Goal: Task Accomplishment & Management: Manage account settings

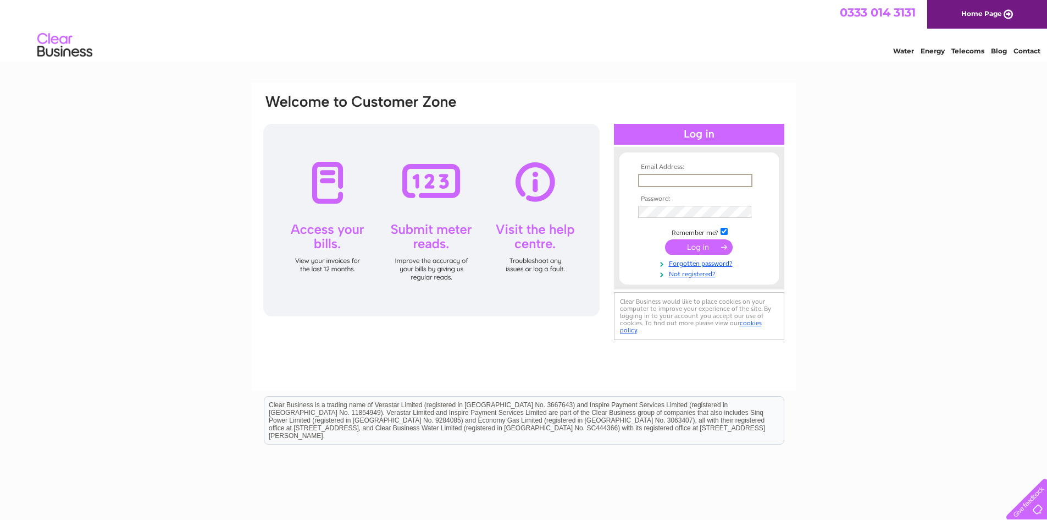
click at [656, 180] on input "text" at bounding box center [695, 180] width 114 height 13
type input "managers@ddlcarehub.co.uk"
click at [665, 239] on input "submit" at bounding box center [699, 246] width 68 height 15
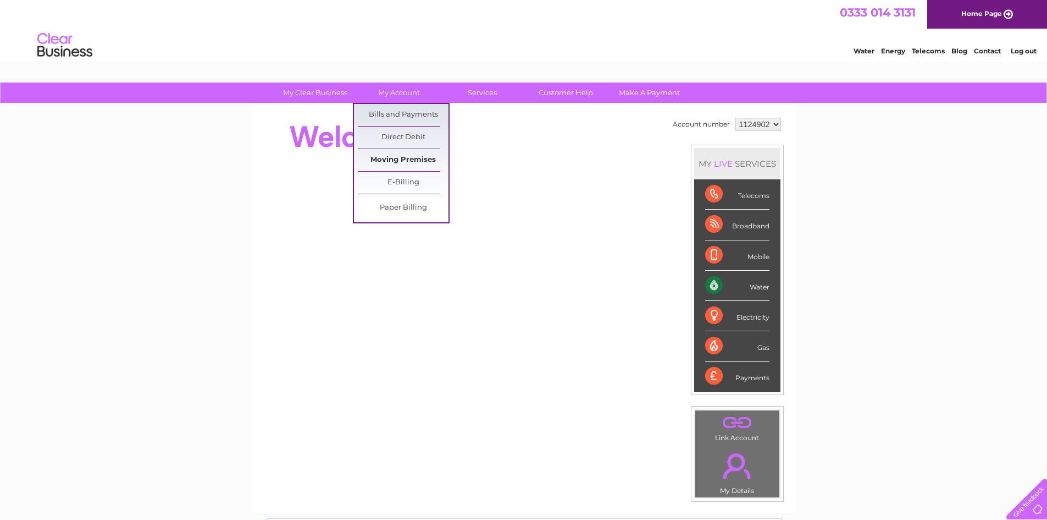
click at [405, 158] on link "Moving Premises" at bounding box center [403, 160] width 91 height 22
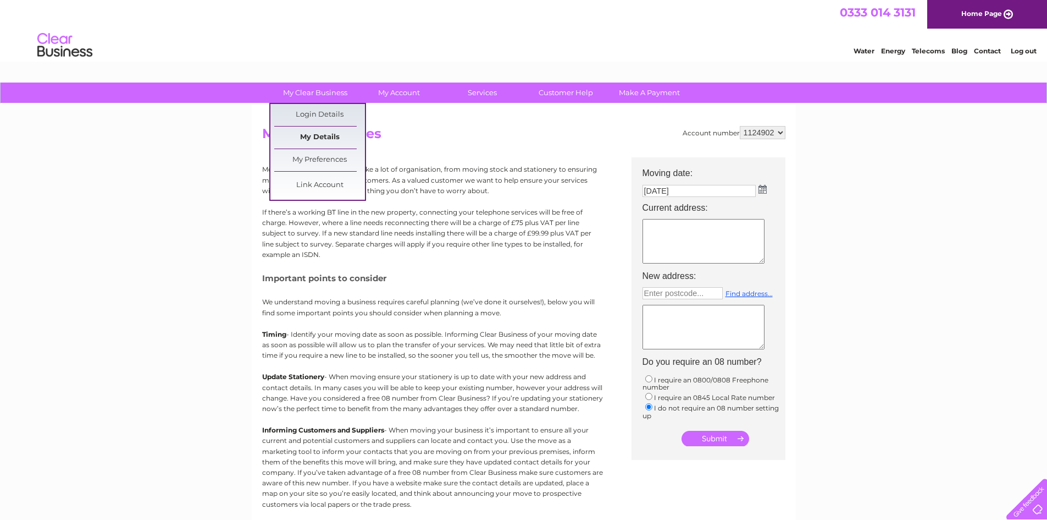
click at [323, 135] on link "My Details" at bounding box center [319, 137] width 91 height 22
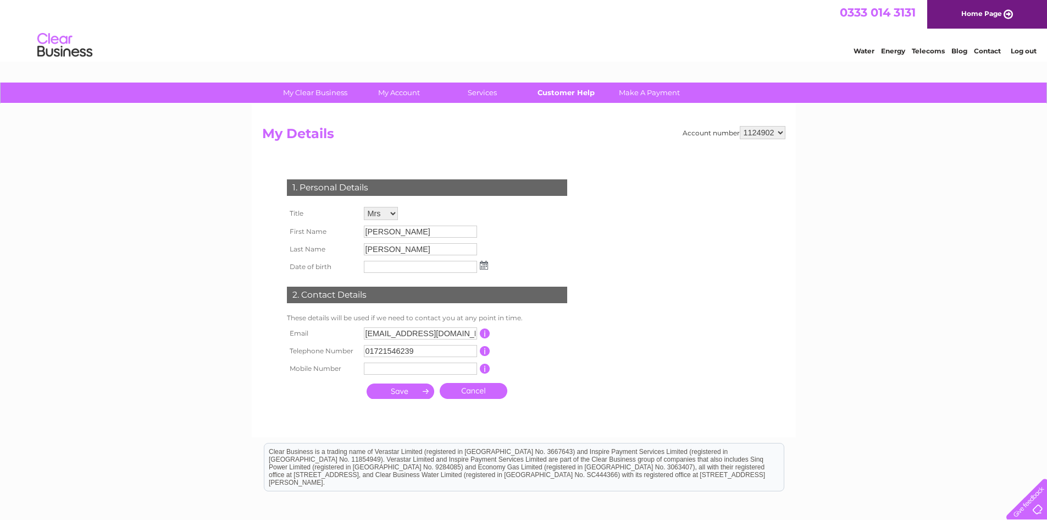
click at [578, 94] on link "Customer Help" at bounding box center [566, 92] width 91 height 20
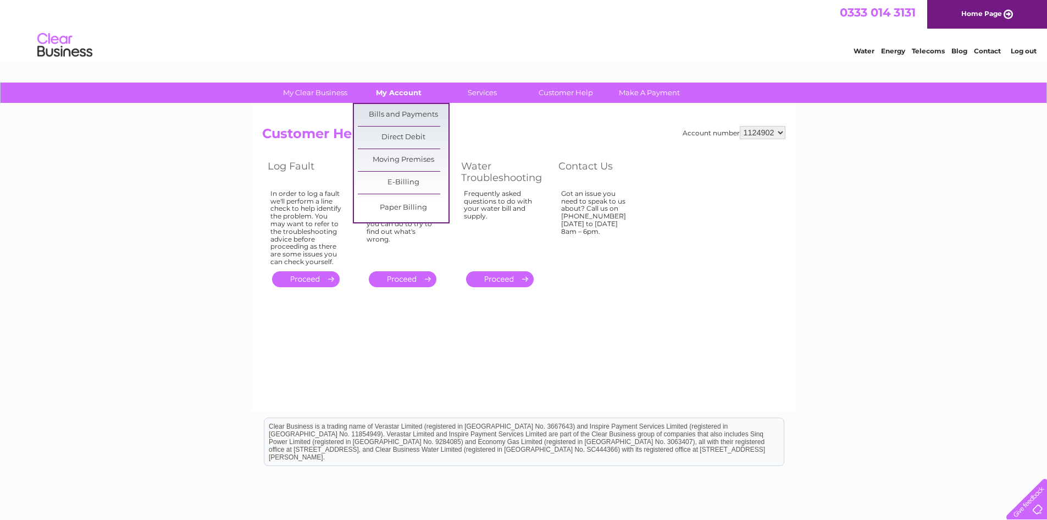
click at [399, 90] on link "My Account" at bounding box center [399, 92] width 91 height 20
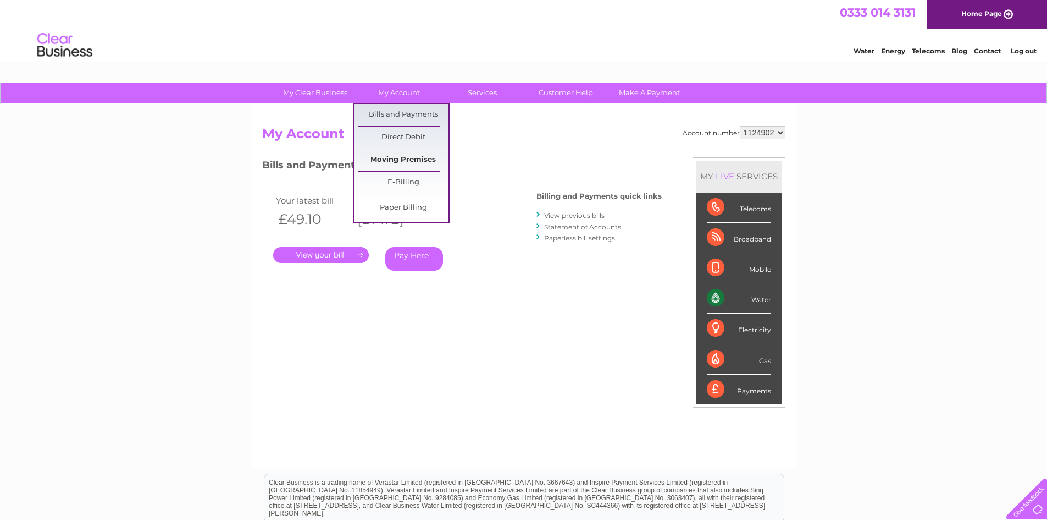
click at [421, 159] on link "Moving Premises" at bounding box center [403, 160] width 91 height 22
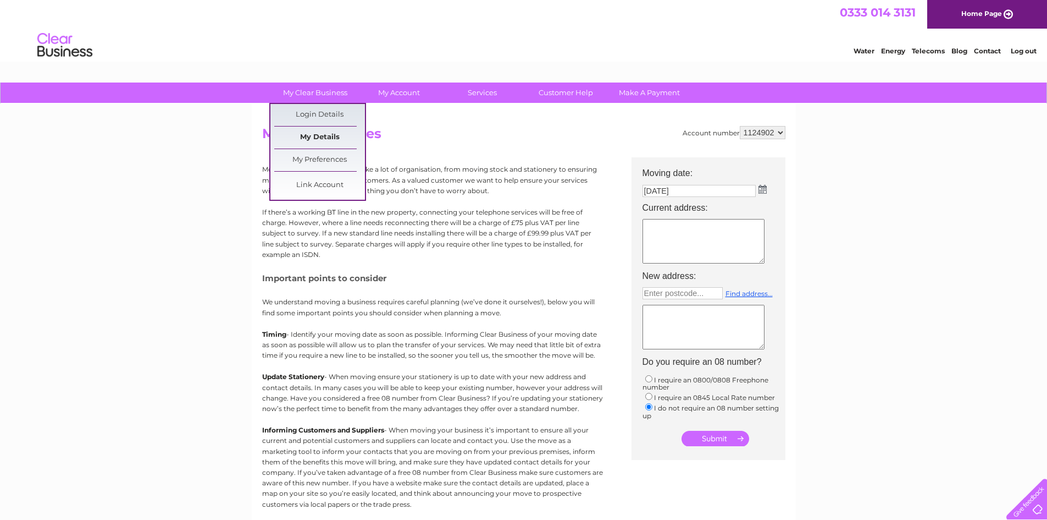
click at [331, 135] on link "My Details" at bounding box center [319, 137] width 91 height 22
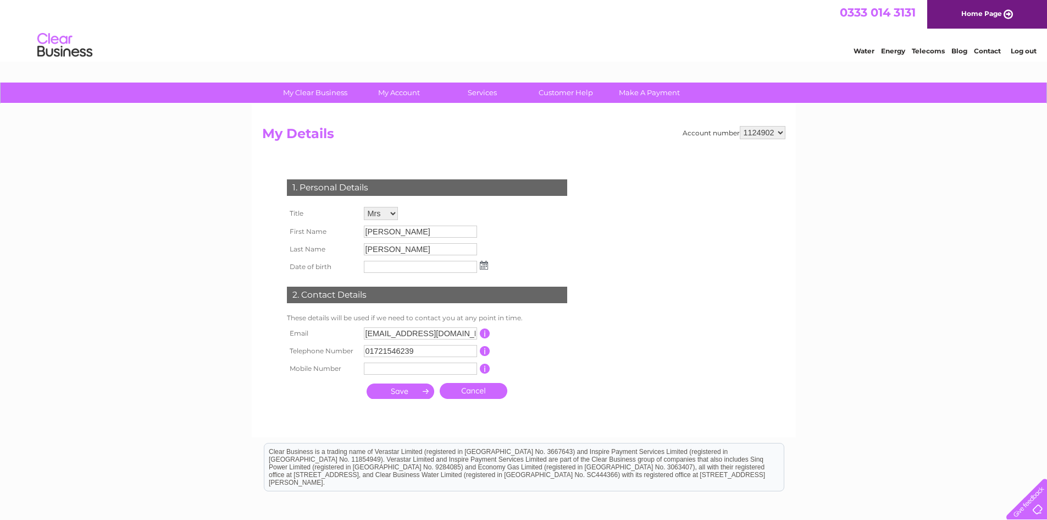
click at [1041, 515] on div at bounding box center [1024, 496] width 45 height 45
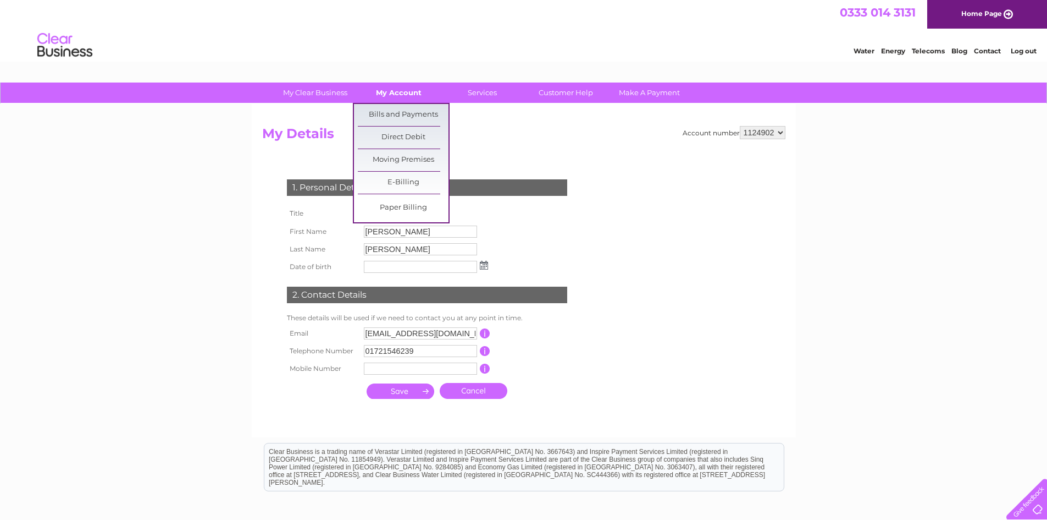
click at [409, 96] on link "My Account" at bounding box center [399, 92] width 91 height 20
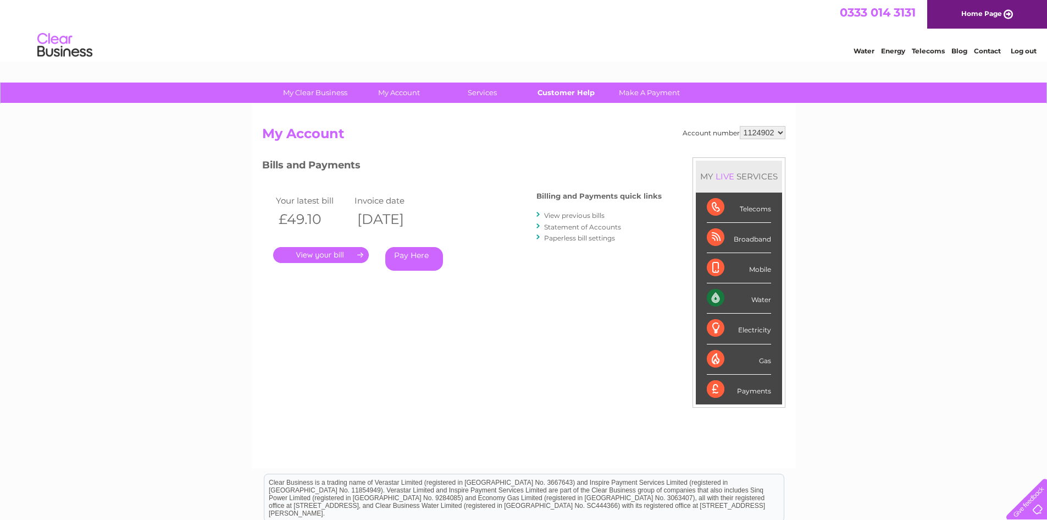
click at [552, 98] on link "Customer Help" at bounding box center [566, 92] width 91 height 20
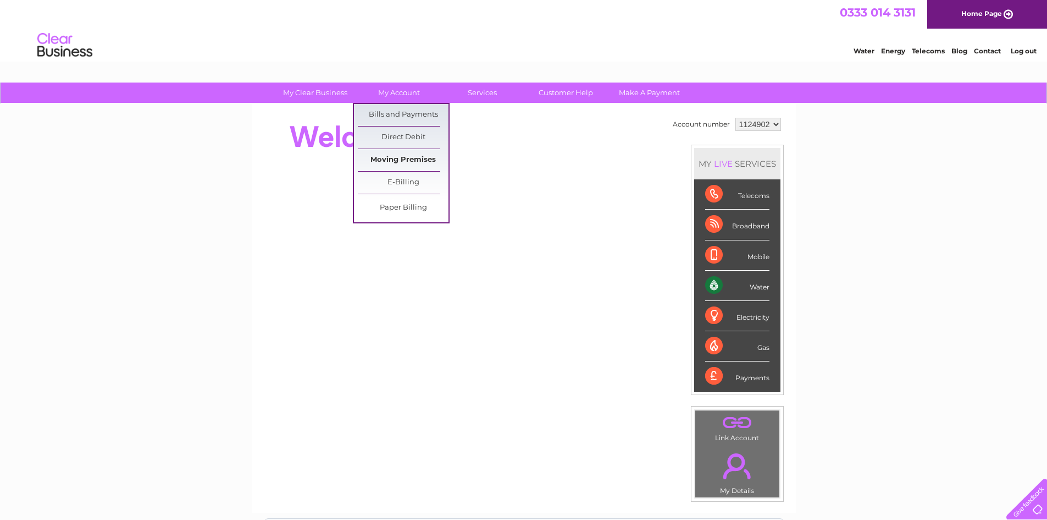
click at [424, 160] on link "Moving Premises" at bounding box center [403, 160] width 91 height 22
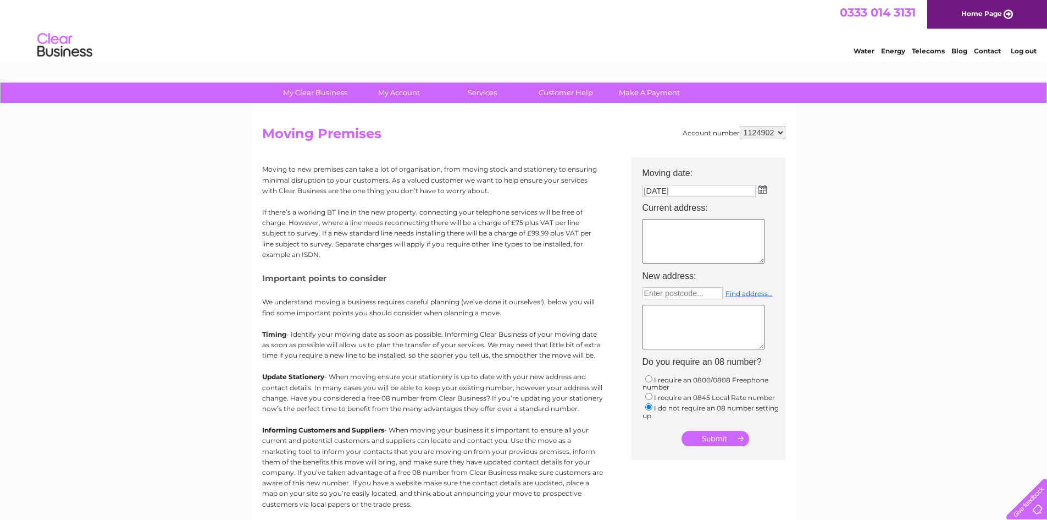
click at [763, 188] on img at bounding box center [763, 189] width 8 height 9
click at [733, 262] on link "16" at bounding box center [730, 261] width 22 height 11
type input "16/10/2025"
click at [675, 241] on textarea at bounding box center [704, 241] width 122 height 45
type textarea "3 Rowan Court, Cavalry Park, Peebles, EH45 9BU."
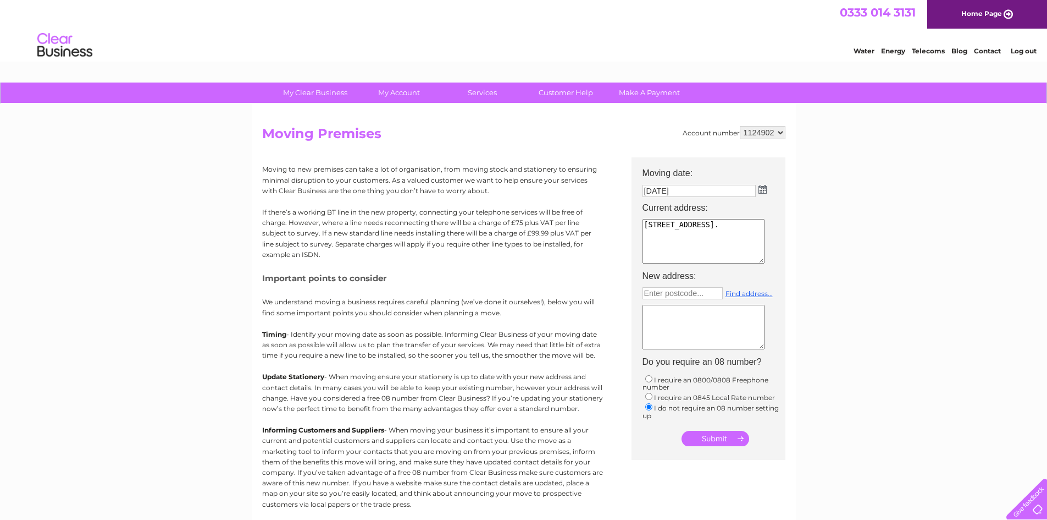
click at [727, 439] on input "submit" at bounding box center [716, 437] width 68 height 15
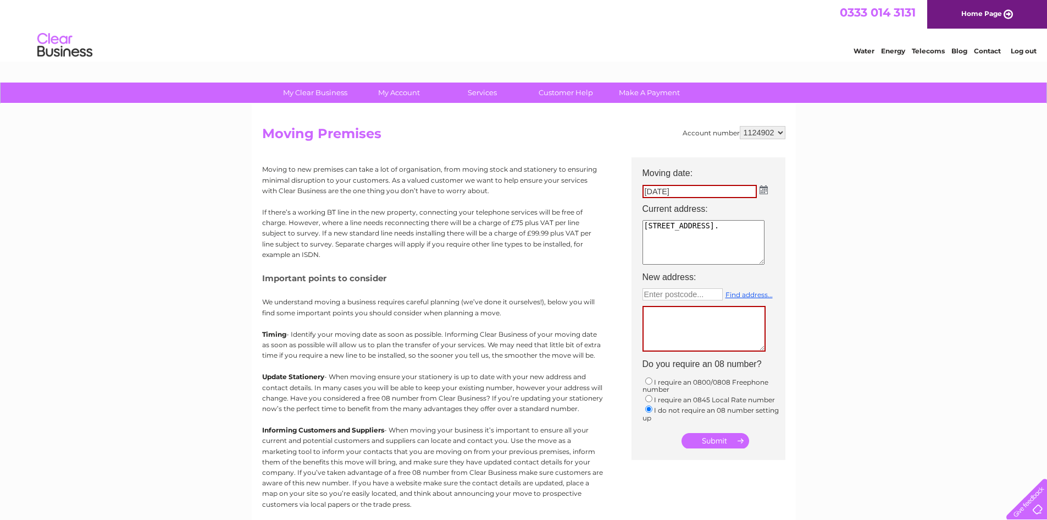
click at [670, 322] on textarea at bounding box center [704, 329] width 123 height 46
type textarea "None"
click at [719, 439] on input "submit" at bounding box center [716, 439] width 68 height 15
click at [715, 440] on input "submit" at bounding box center [716, 439] width 68 height 15
click at [655, 293] on input "text" at bounding box center [683, 294] width 80 height 12
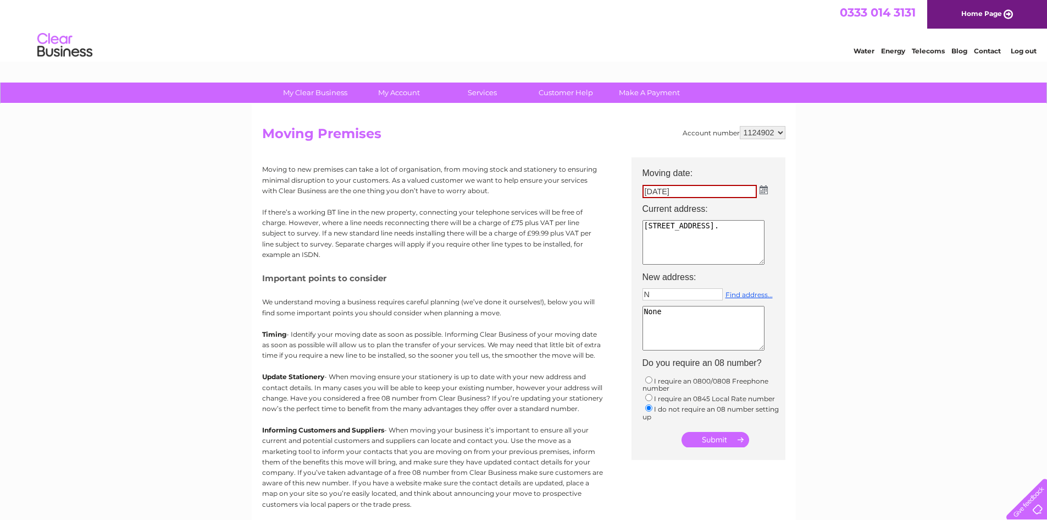
type input "N"
type input "None"
click at [713, 435] on input "submit" at bounding box center [716, 439] width 68 height 15
click at [664, 313] on textarea "None" at bounding box center [704, 328] width 122 height 45
type textarea "N"
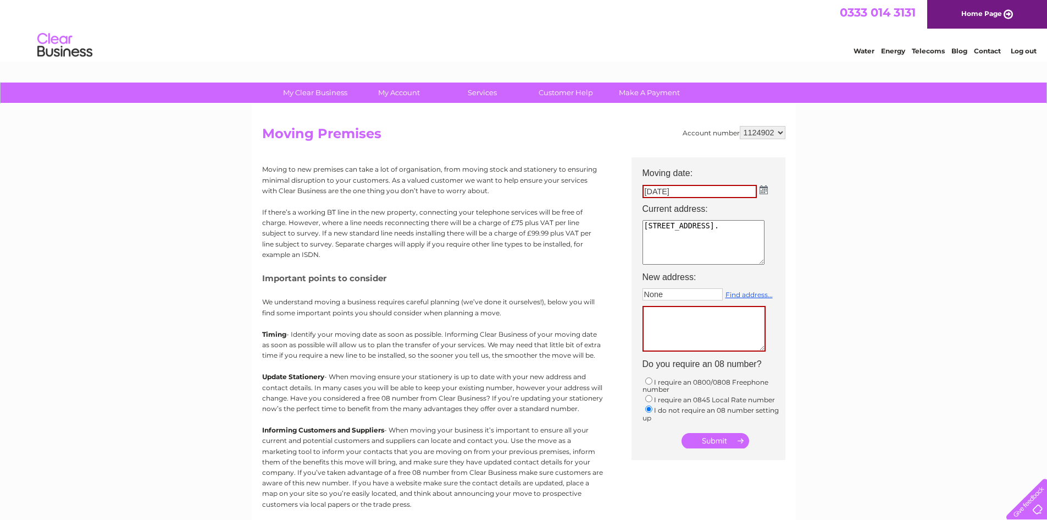
click at [675, 295] on input "None" at bounding box center [683, 294] width 80 height 12
type input "N"
type input "Enter postcode..."
click at [932, 310] on div "My Clear Business Login Details My Details My Preferences Link Account My Accou…" at bounding box center [523, 404] width 1047 height 644
click at [720, 445] on input "submit" at bounding box center [716, 440] width 68 height 15
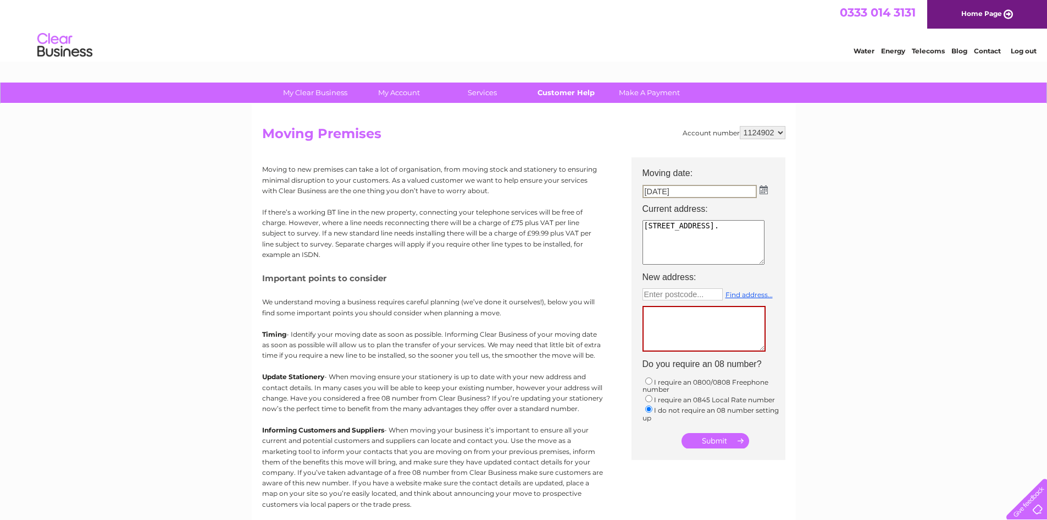
click at [565, 93] on link "Customer Help" at bounding box center [566, 92] width 91 height 20
